Goal: Information Seeking & Learning: Learn about a topic

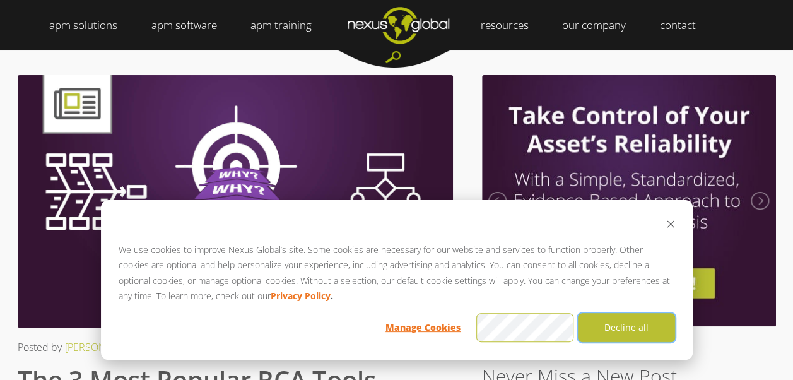
drag, startPoint x: 633, startPoint y: 328, endPoint x: 456, endPoint y: 281, distance: 183.5
click at [632, 328] on button "Decline all" at bounding box center [626, 327] width 97 height 29
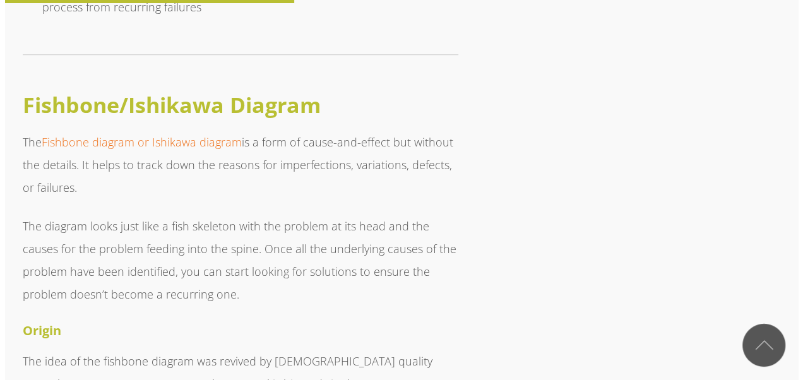
scroll to position [2902, 0]
